Goal: Navigation & Orientation: Find specific page/section

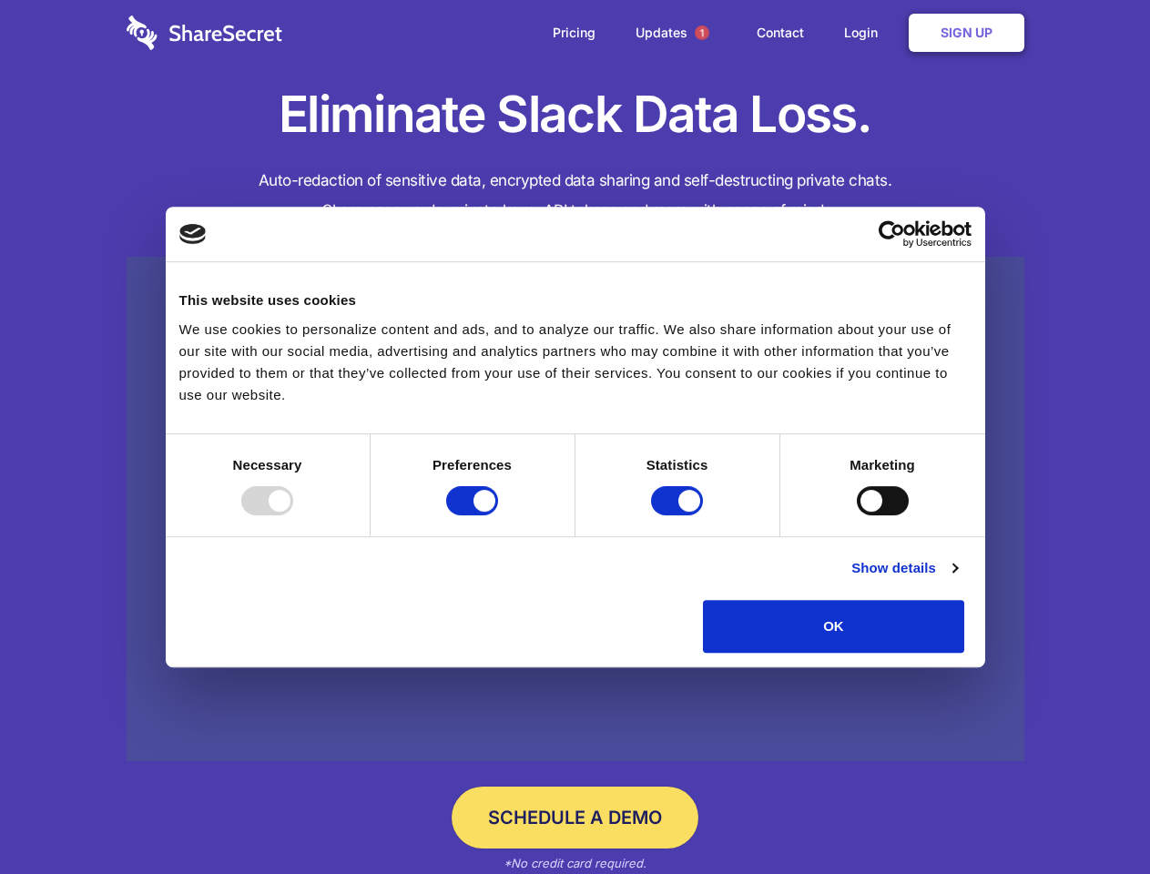
click at [293, 516] on div at bounding box center [267, 500] width 52 height 29
click at [498, 516] on input "Preferences" at bounding box center [472, 500] width 52 height 29
checkbox input "false"
click at [679, 516] on input "Statistics" at bounding box center [677, 500] width 52 height 29
checkbox input "false"
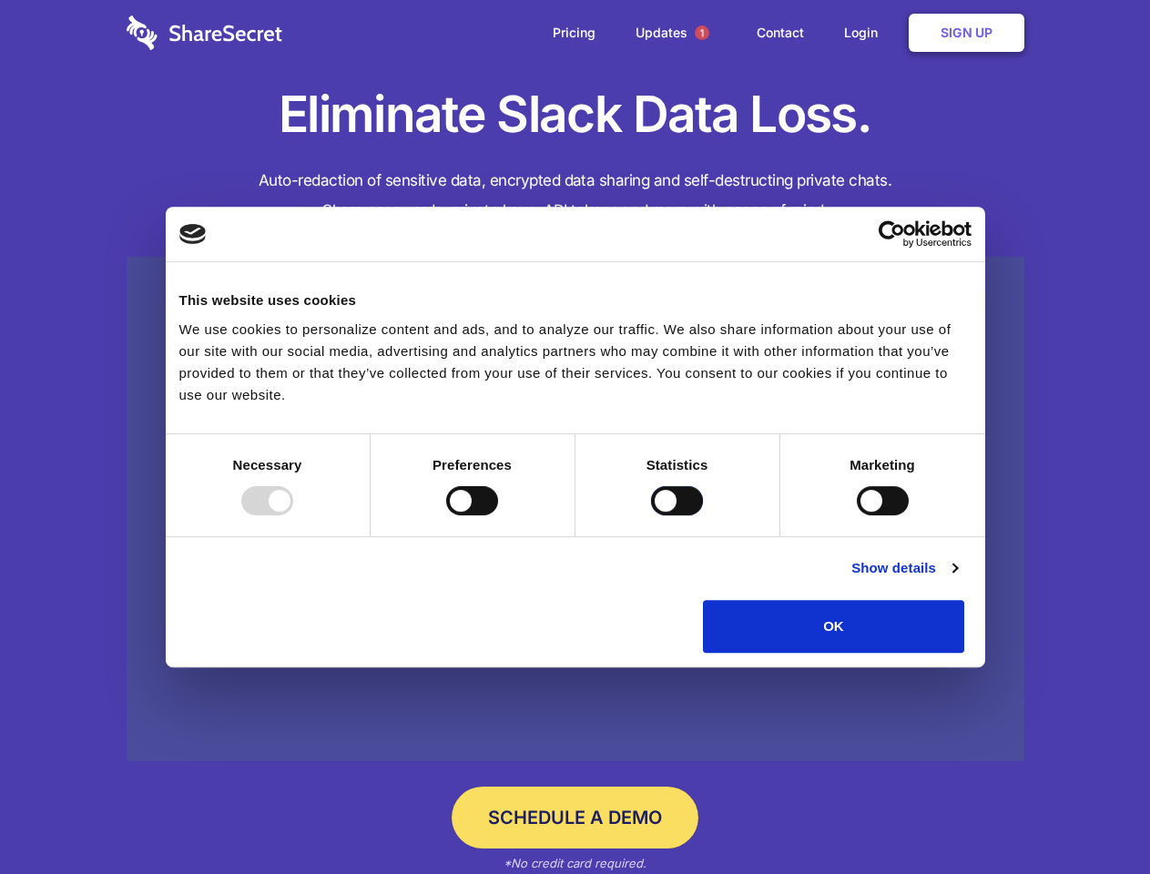
checkbox input "false"
click at [857, 516] on input "Marketing" at bounding box center [883, 500] width 52 height 29
checkbox input "true"
click at [957, 579] on link "Show details" at bounding box center [905, 568] width 106 height 22
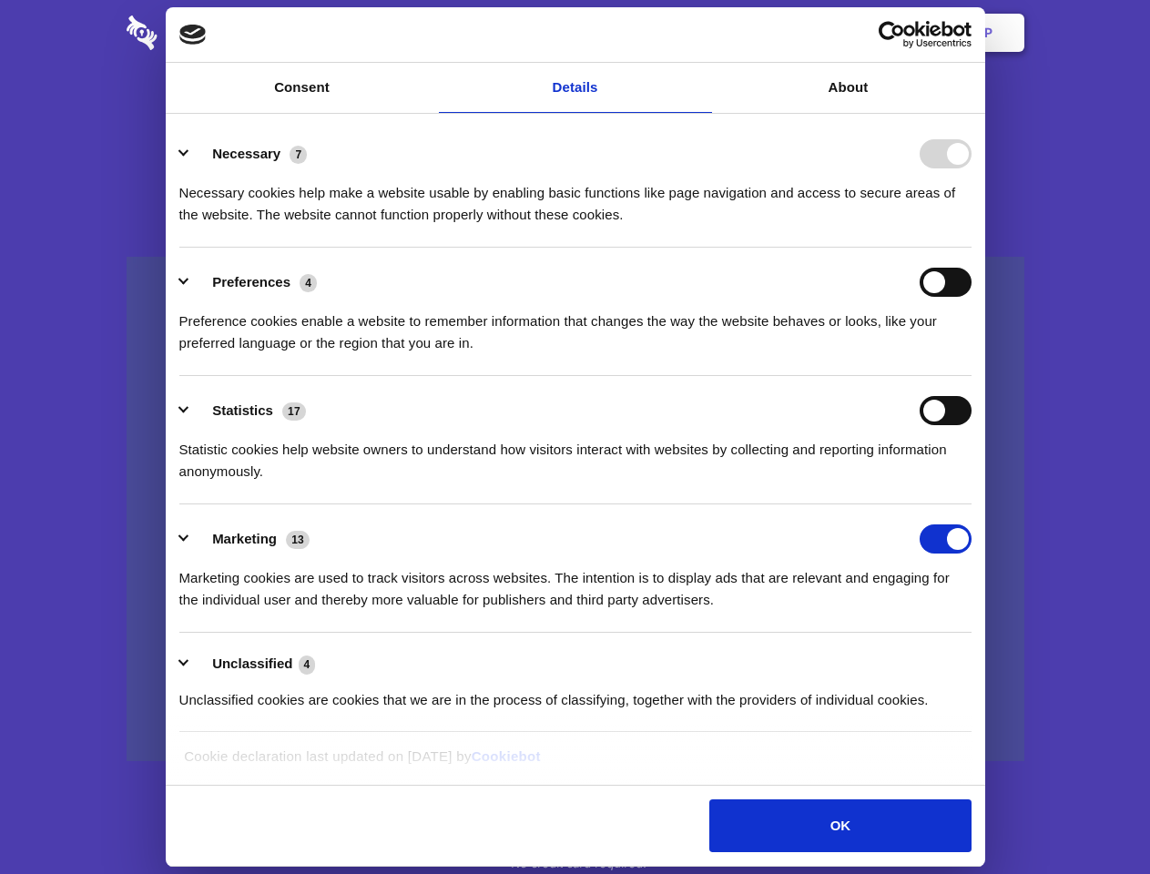
click at [972, 248] on li "Necessary 7 Necessary cookies help make a website usable by enabling basic func…" at bounding box center [575, 183] width 792 height 128
click at [701, 33] on span "1" at bounding box center [702, 33] width 15 height 15
